Goal: Task Accomplishment & Management: Complete application form

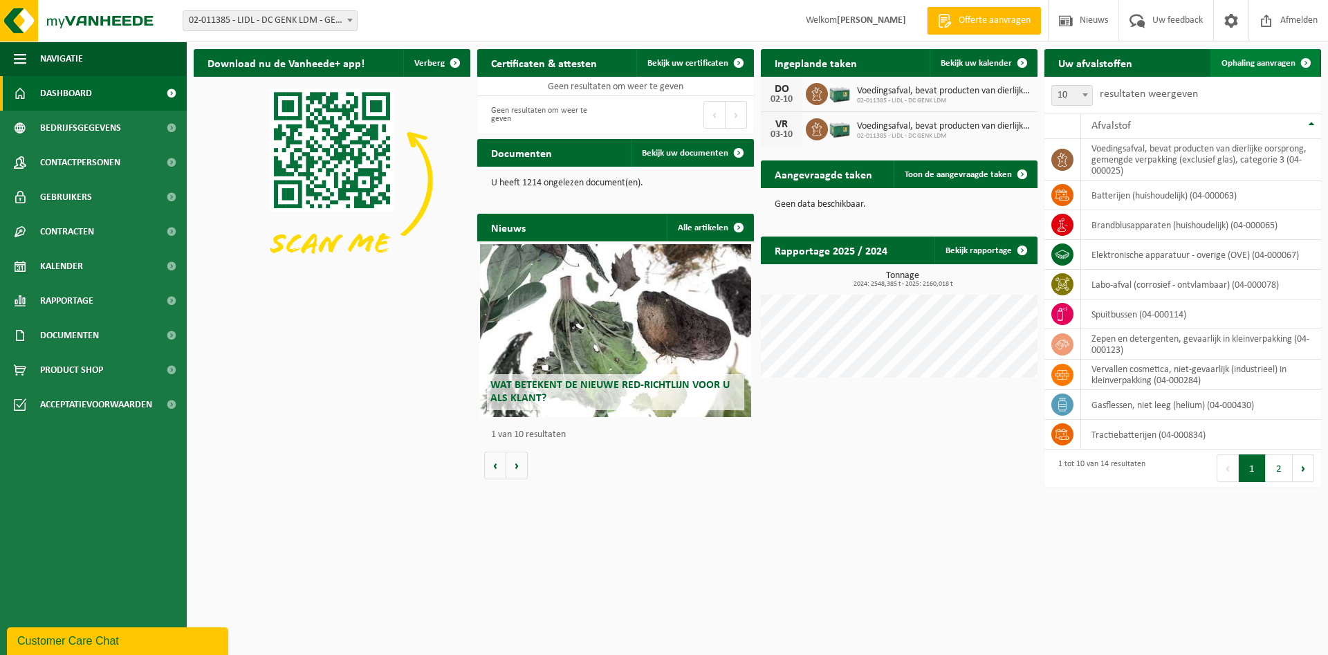
click at [1273, 58] on link "Ophaling aanvragen" at bounding box center [1265, 63] width 109 height 28
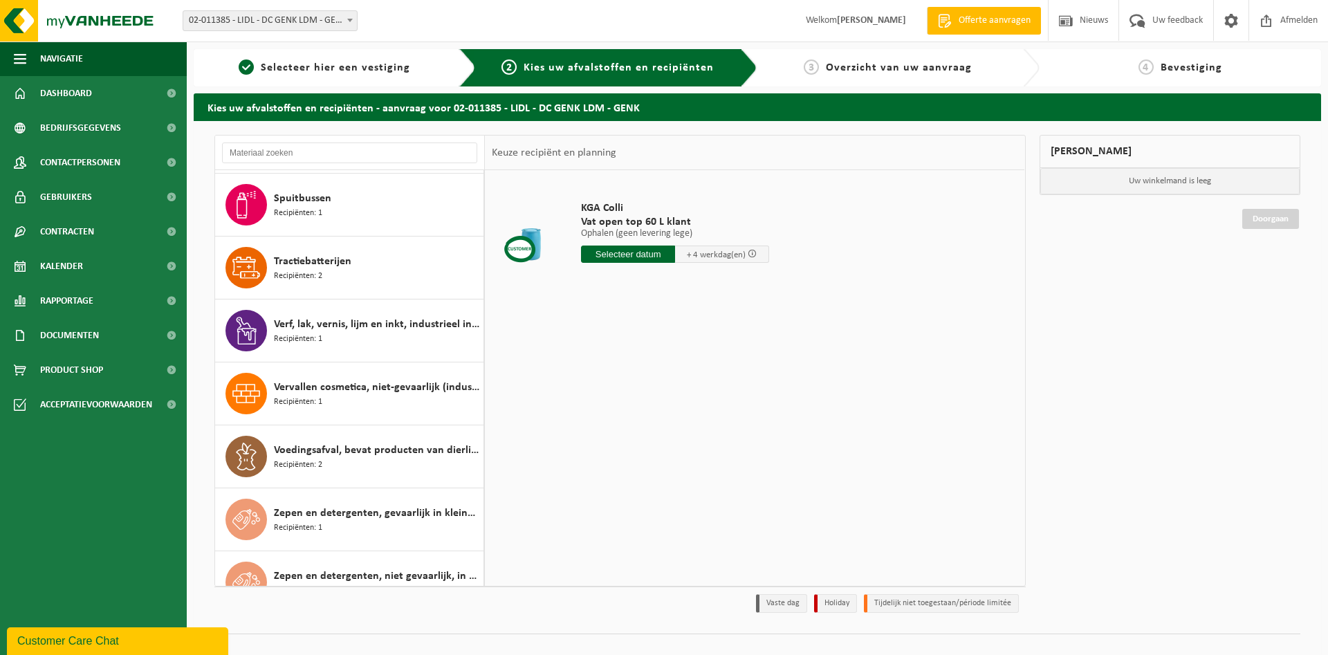
scroll to position [465, 0]
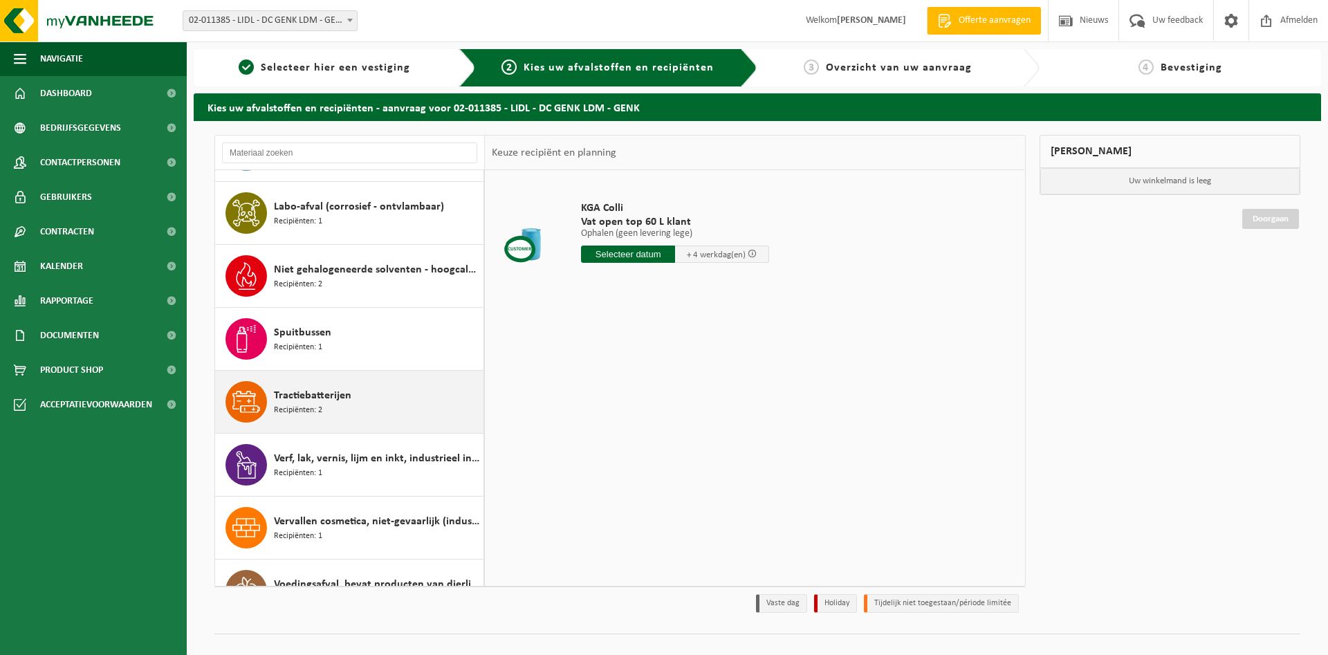
click at [319, 405] on span "Recipiënten: 2" at bounding box center [298, 410] width 48 height 13
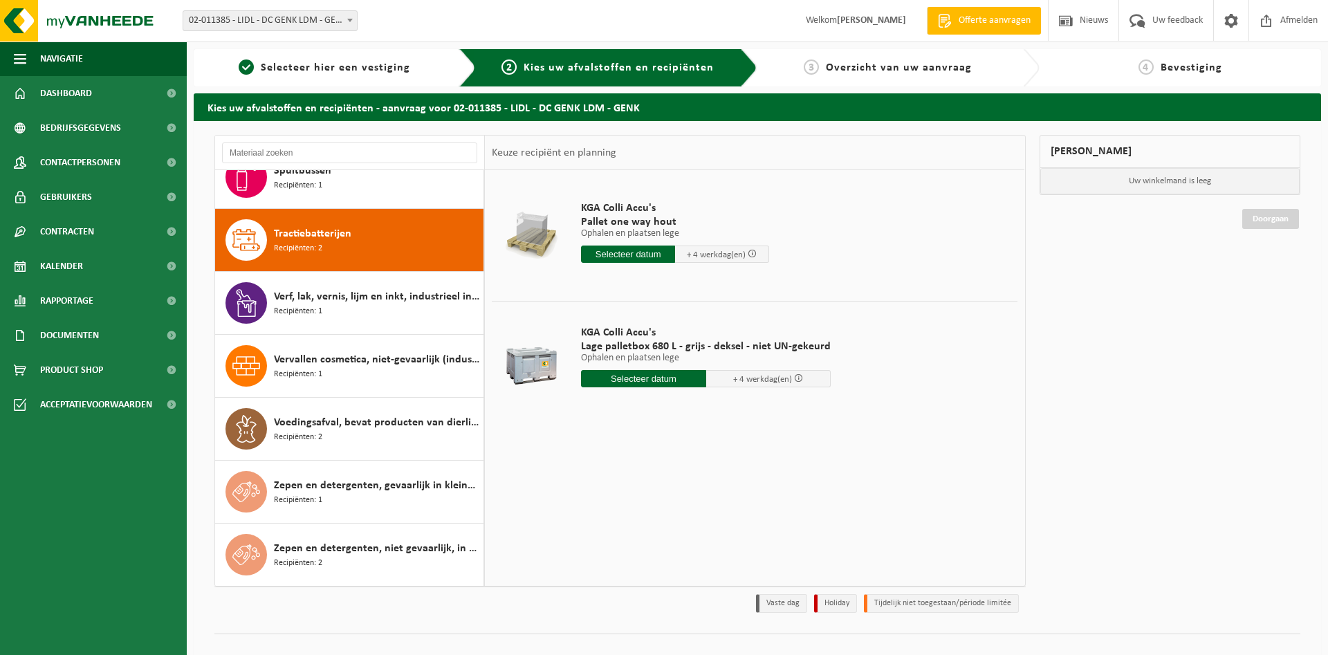
click at [600, 217] on span "Pallet one way hout" at bounding box center [675, 222] width 188 height 14
click at [600, 252] on input "text" at bounding box center [628, 254] width 94 height 17
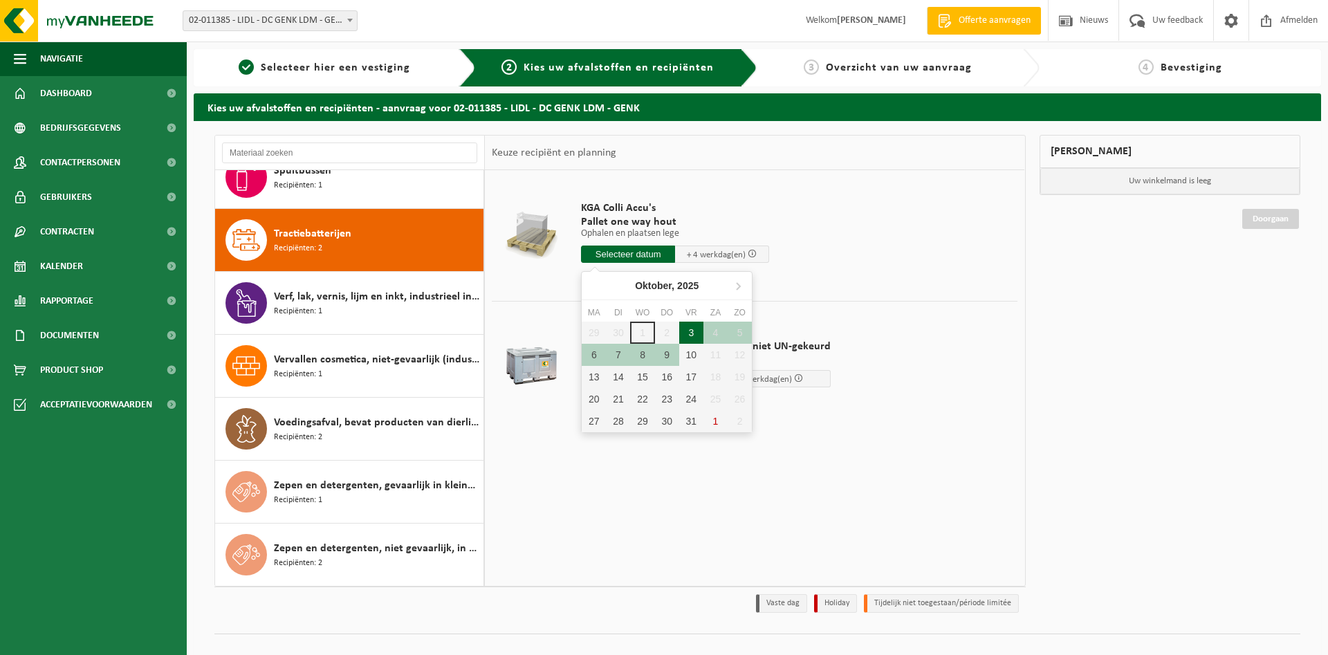
click at [687, 333] on div "3" at bounding box center [691, 333] width 24 height 22
type input "Van 2025-10-03"
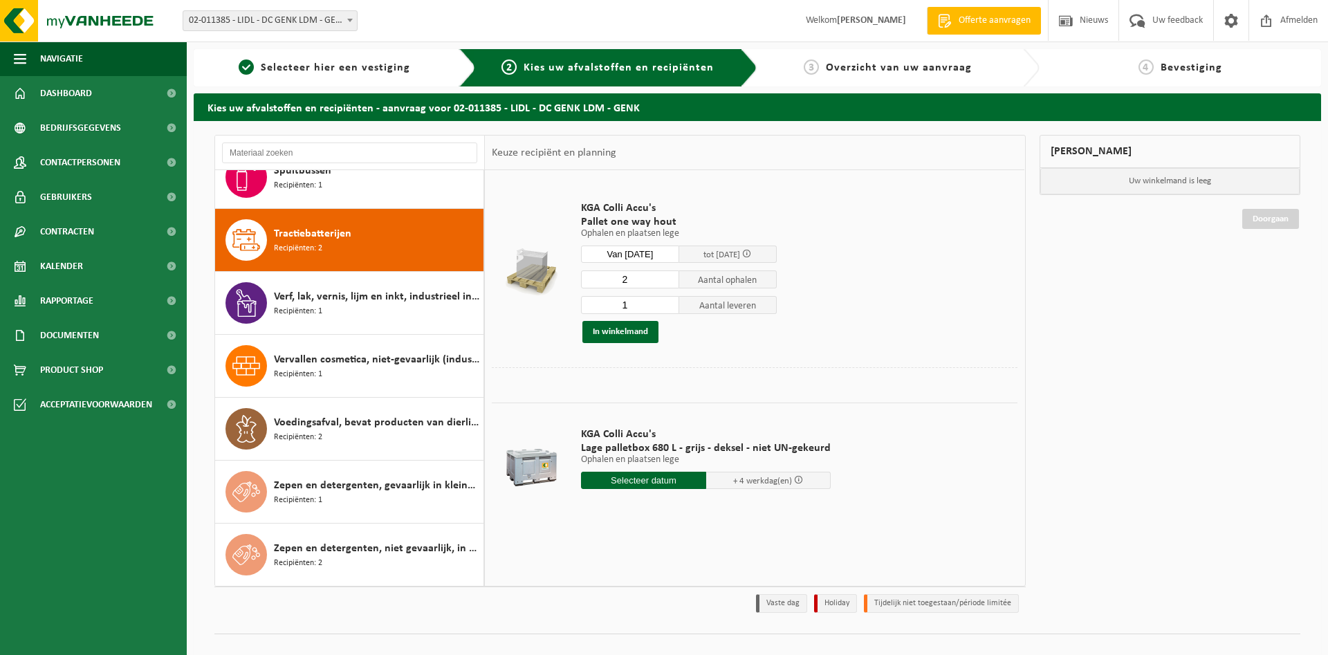
click at [668, 308] on input "1" at bounding box center [630, 305] width 98 height 18
type input "0"
click at [668, 308] on input "0" at bounding box center [630, 305] width 98 height 18
click at [628, 333] on button "In winkelmand" at bounding box center [620, 332] width 76 height 22
click at [608, 337] on button "In winkelmand" at bounding box center [620, 332] width 76 height 22
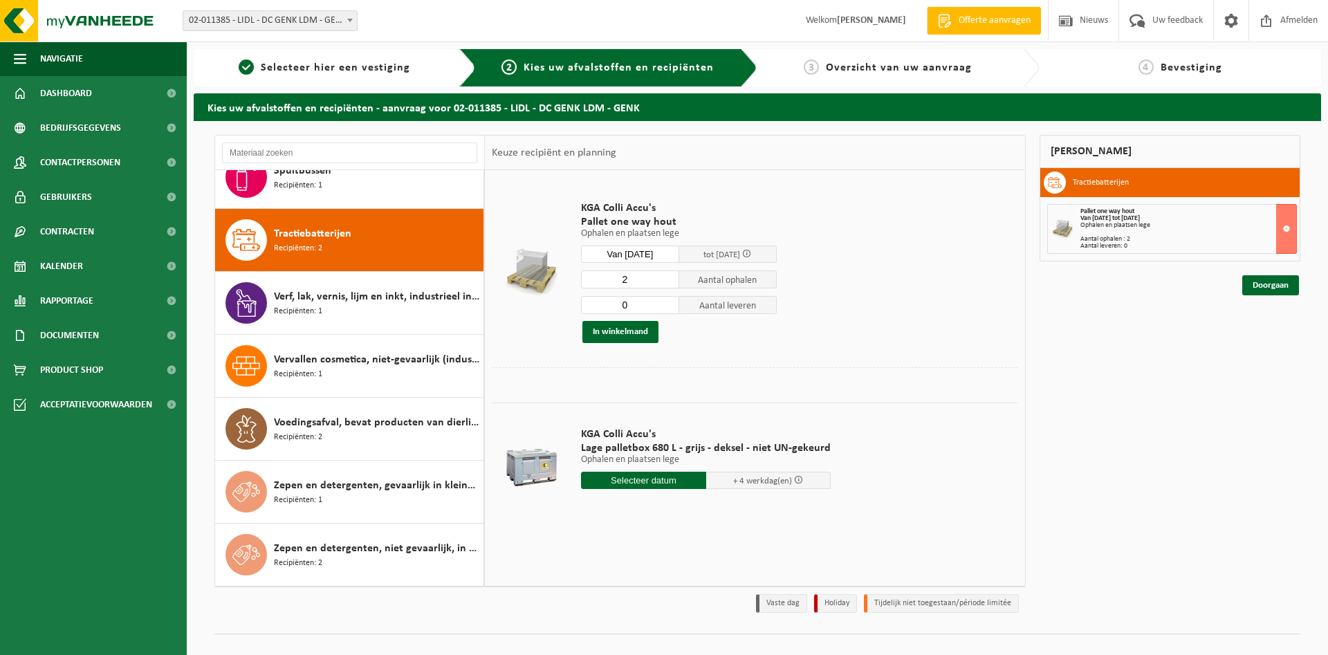
click at [665, 484] on input "text" at bounding box center [643, 480] width 125 height 17
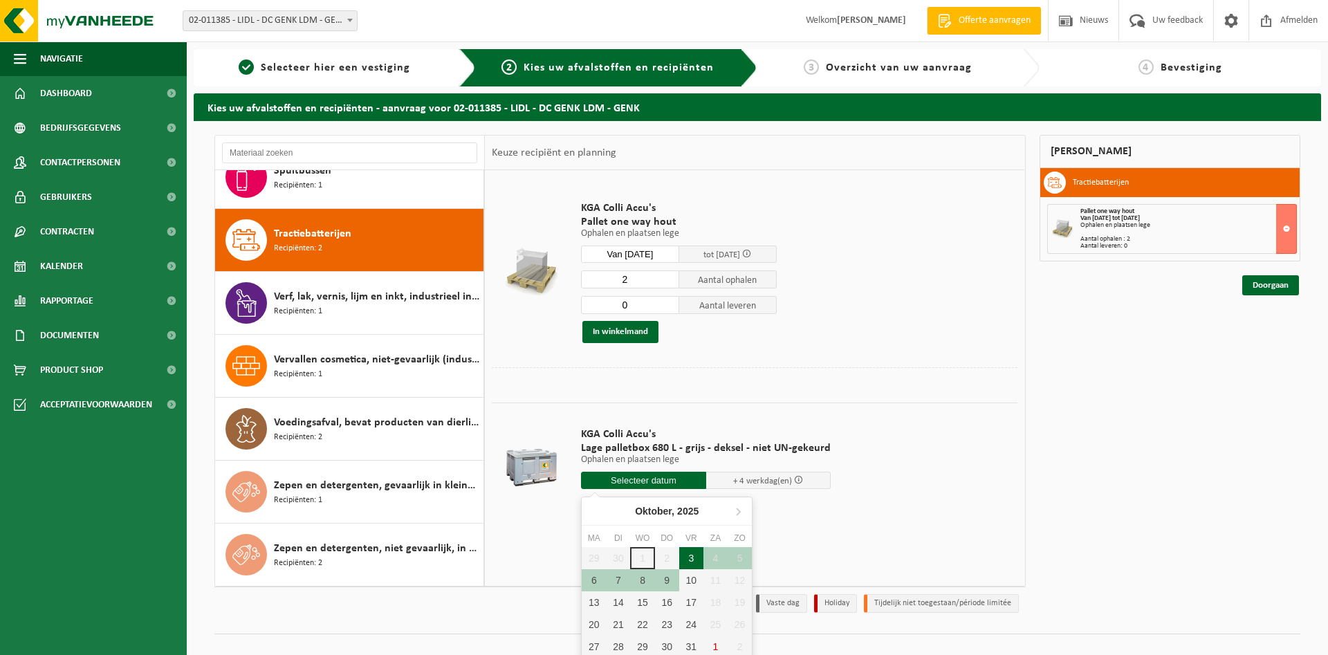
click at [689, 561] on div "3" at bounding box center [691, 558] width 24 height 22
type input "Van 2025-10-03"
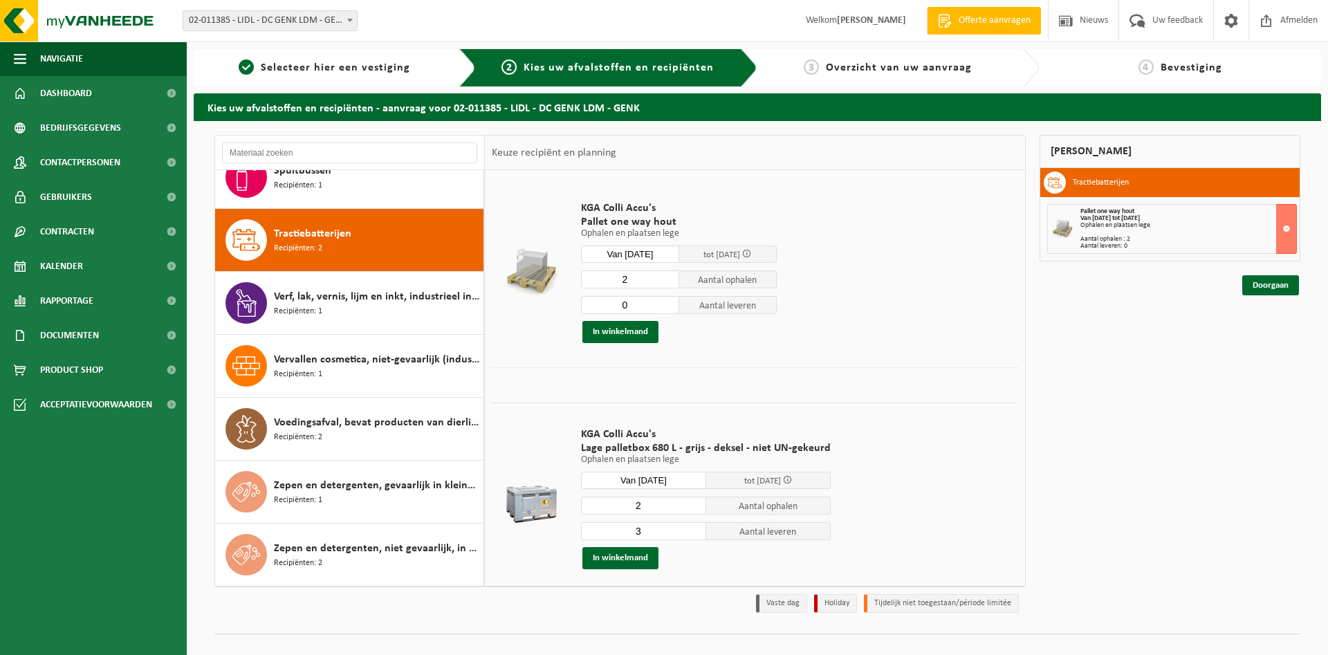
type input "2"
click at [690, 510] on input "2" at bounding box center [643, 506] width 125 height 18
type input "2"
click at [692, 536] on input "2" at bounding box center [643, 531] width 125 height 18
click at [629, 561] on button "In winkelmand" at bounding box center [620, 558] width 76 height 22
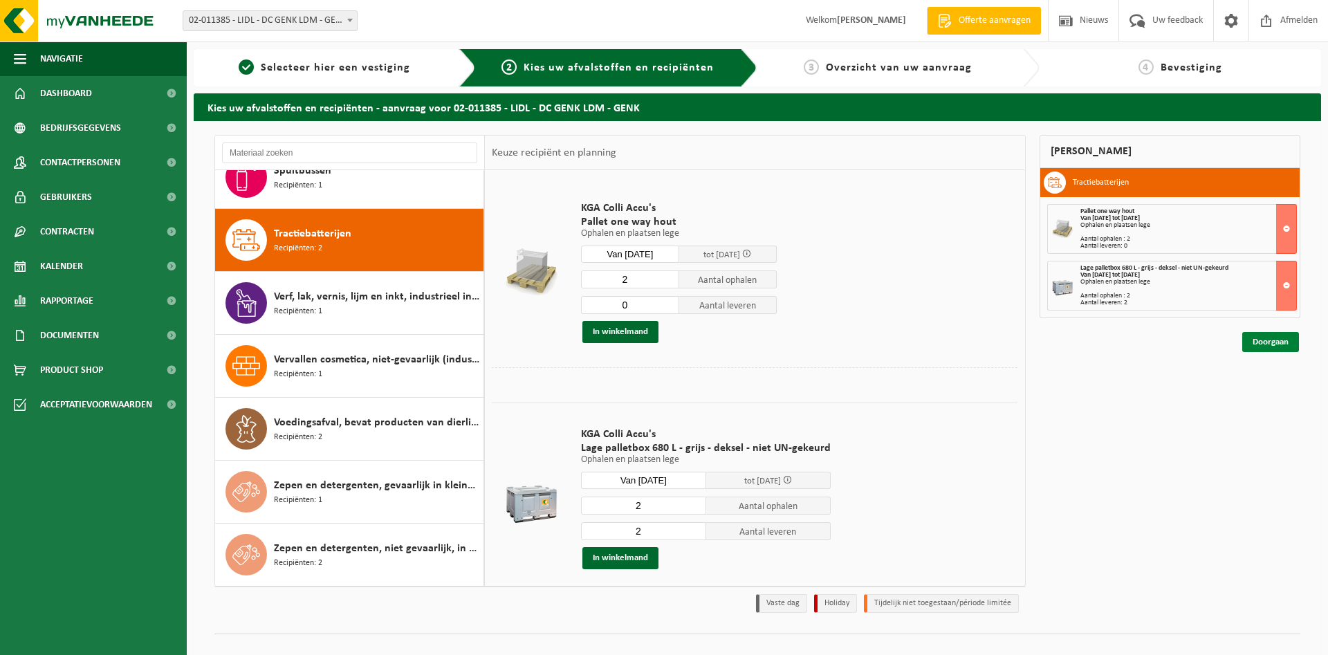
click at [1266, 342] on link "Doorgaan" at bounding box center [1270, 342] width 57 height 20
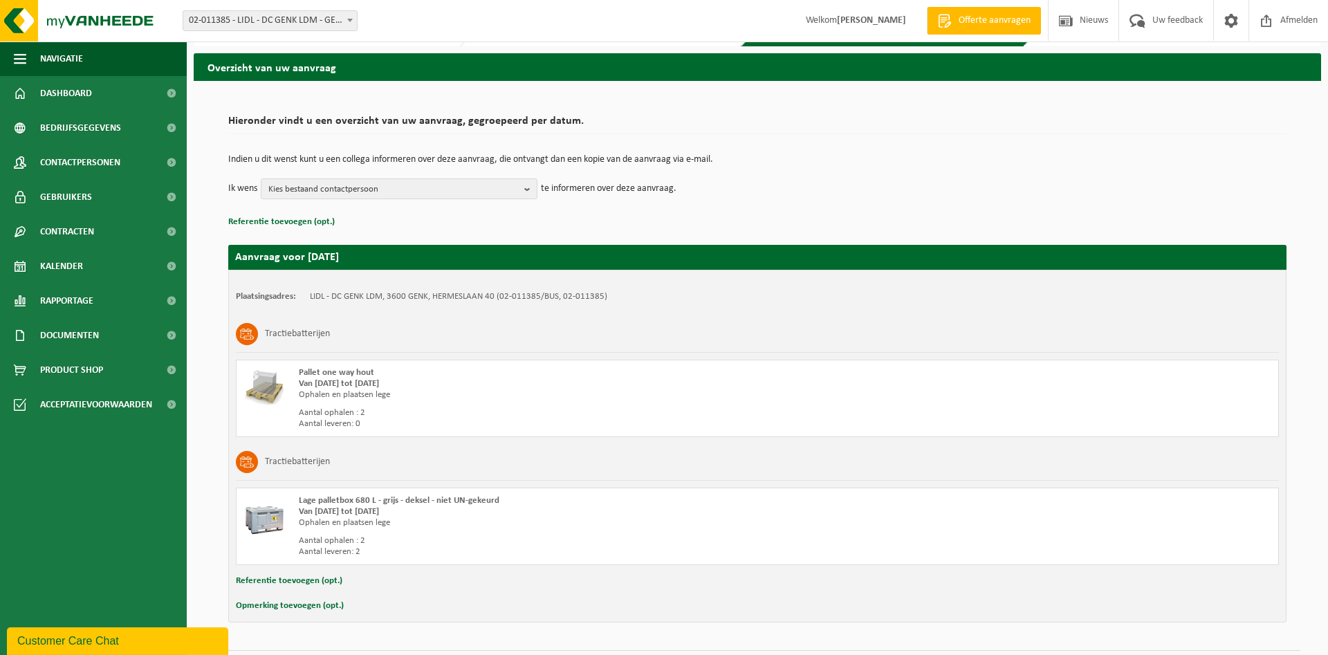
scroll to position [71, 0]
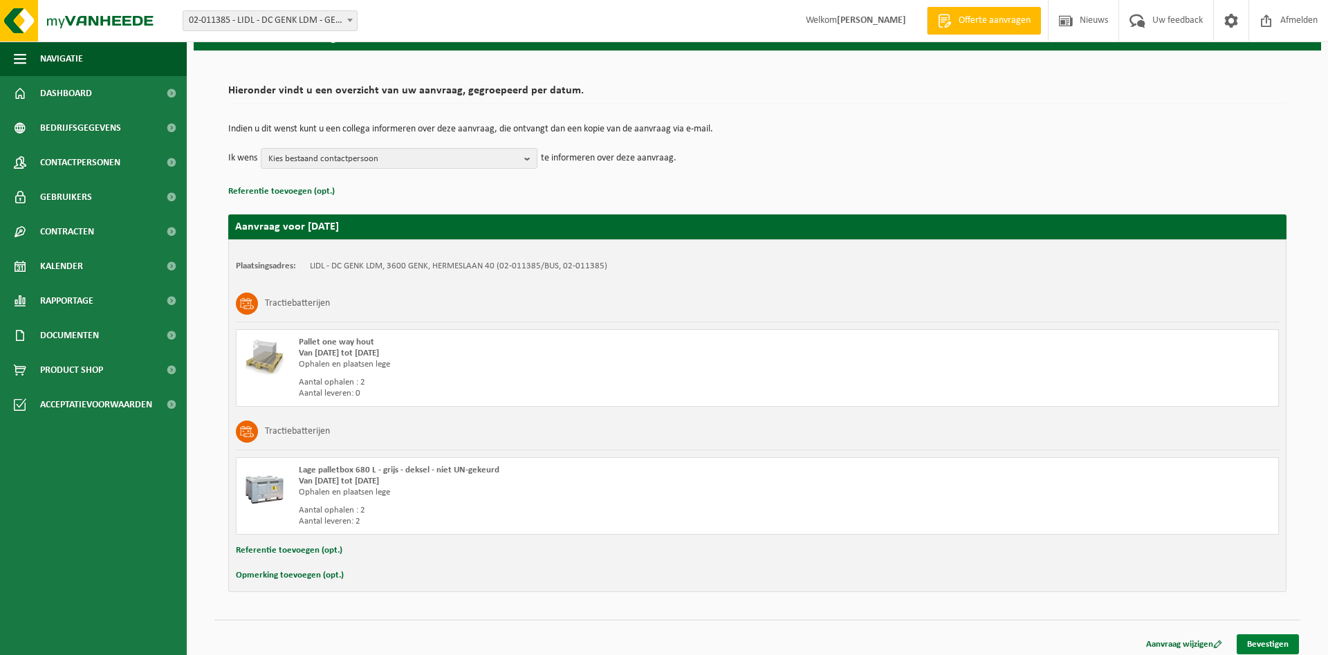
click at [1260, 644] on link "Bevestigen" at bounding box center [1268, 644] width 62 height 20
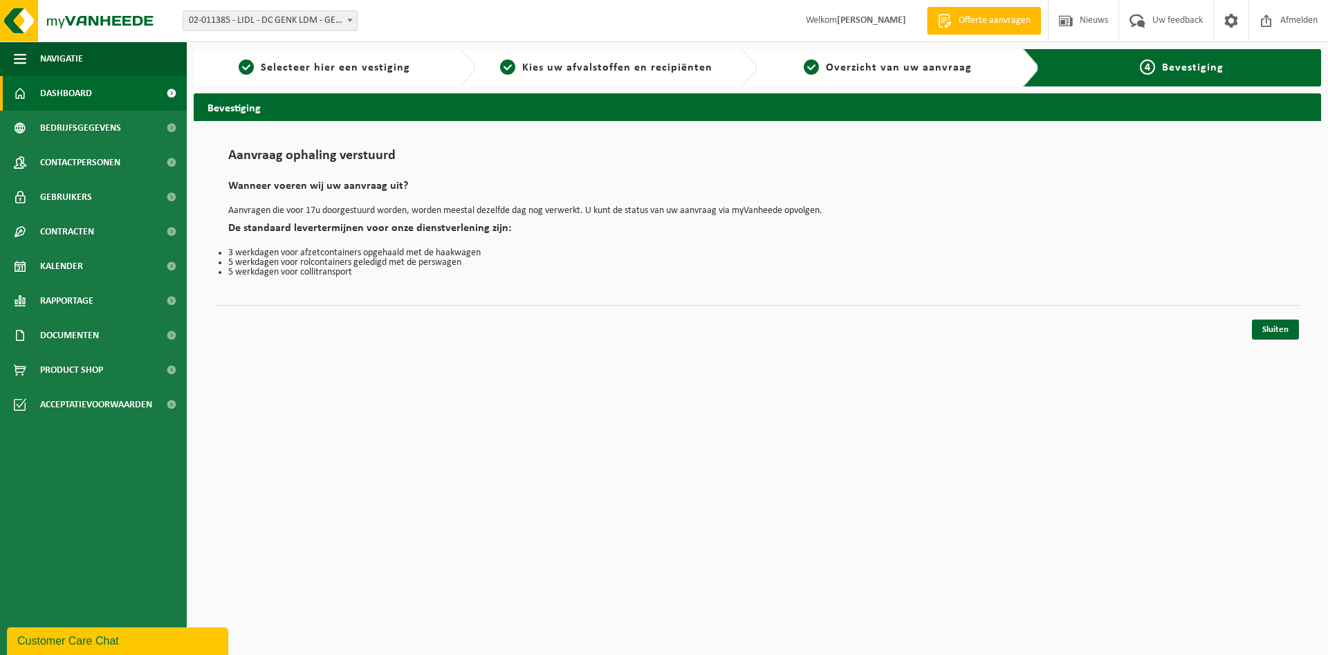
click at [71, 98] on span "Dashboard" at bounding box center [66, 93] width 52 height 35
